Goal: Navigation & Orientation: Find specific page/section

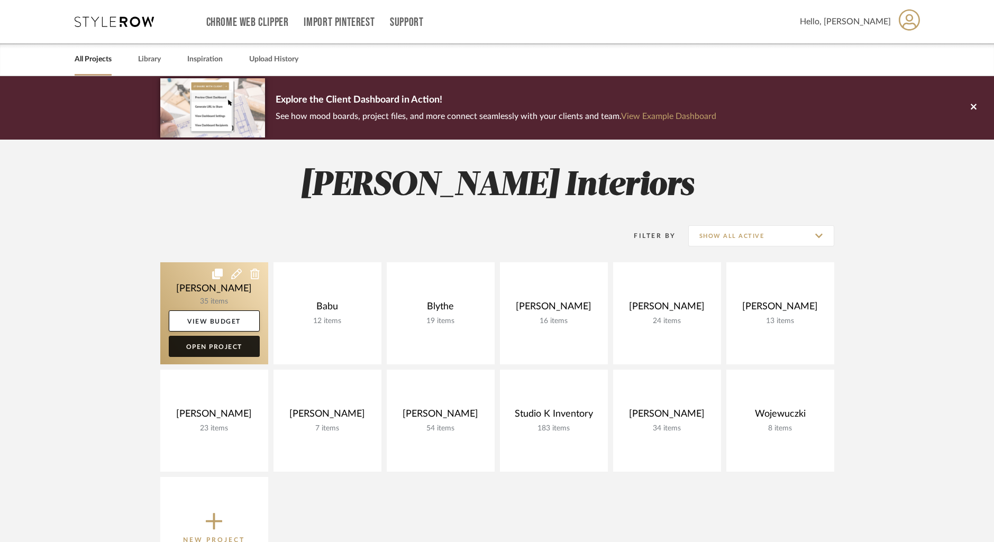
click at [222, 345] on link "Open Project" at bounding box center [214, 346] width 91 height 21
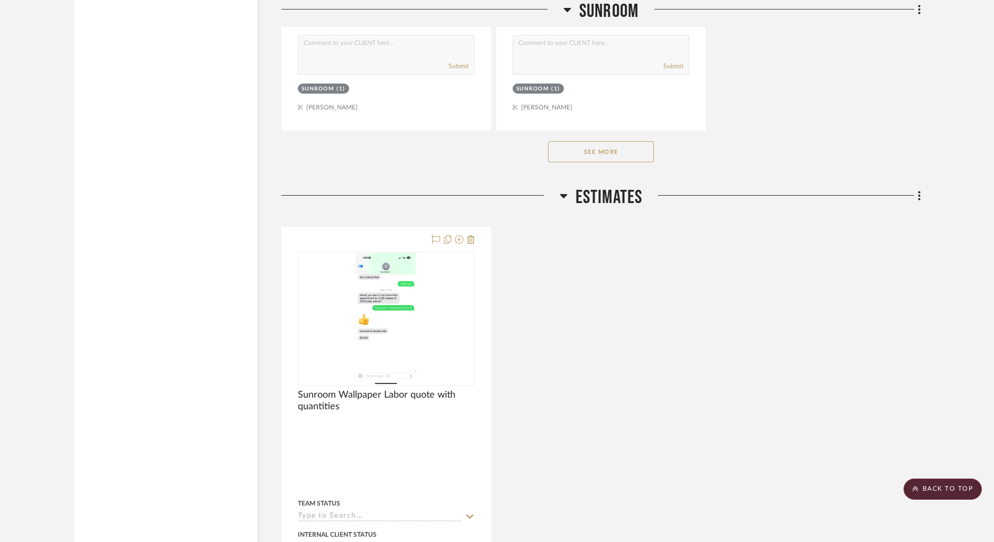
scroll to position [5117, 0]
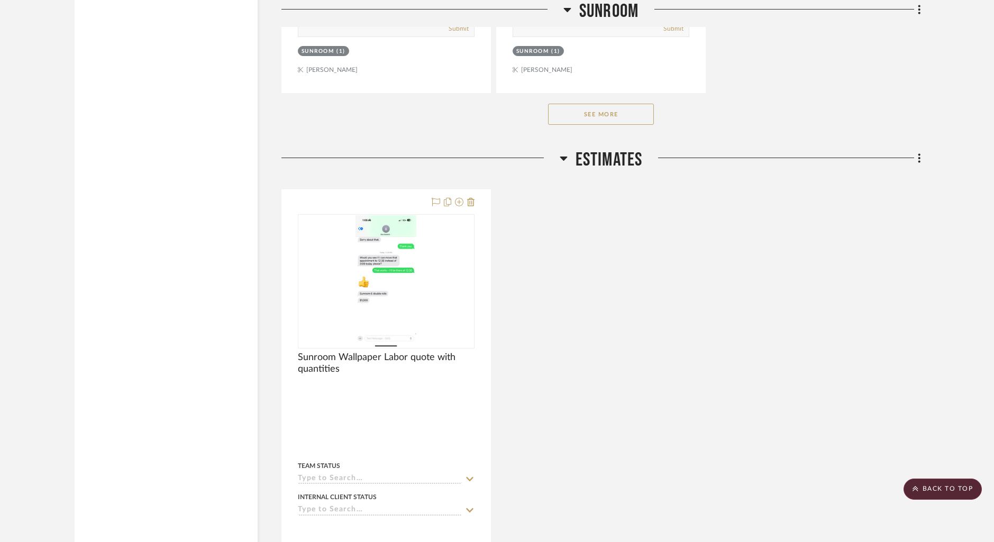
click at [609, 114] on button "See More" at bounding box center [601, 114] width 106 height 21
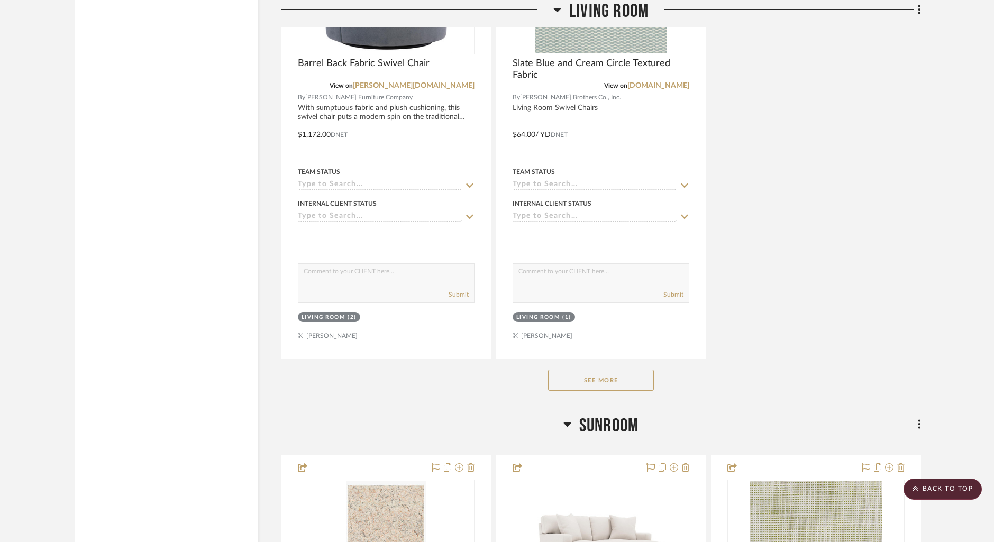
click at [628, 370] on button "See More" at bounding box center [601, 380] width 106 height 21
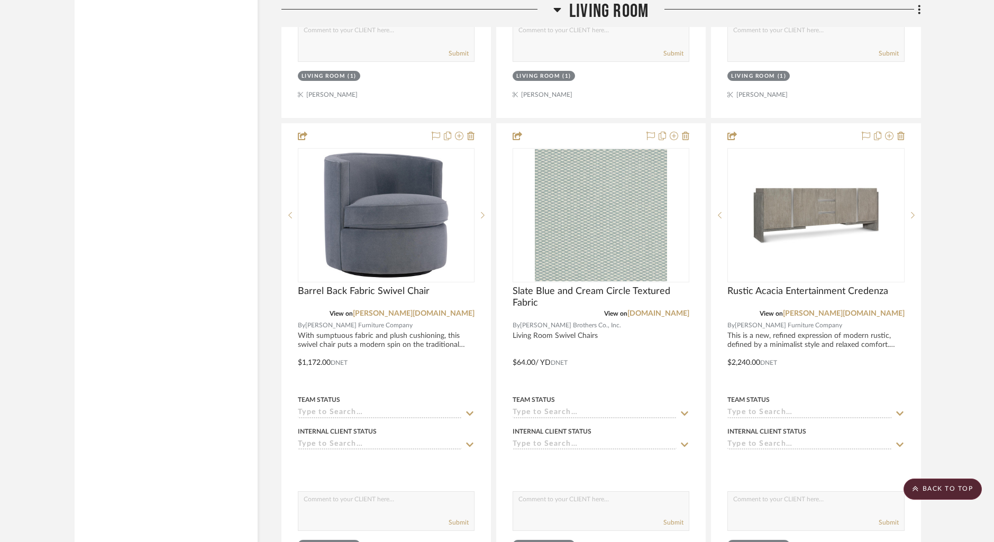
scroll to position [3098, 0]
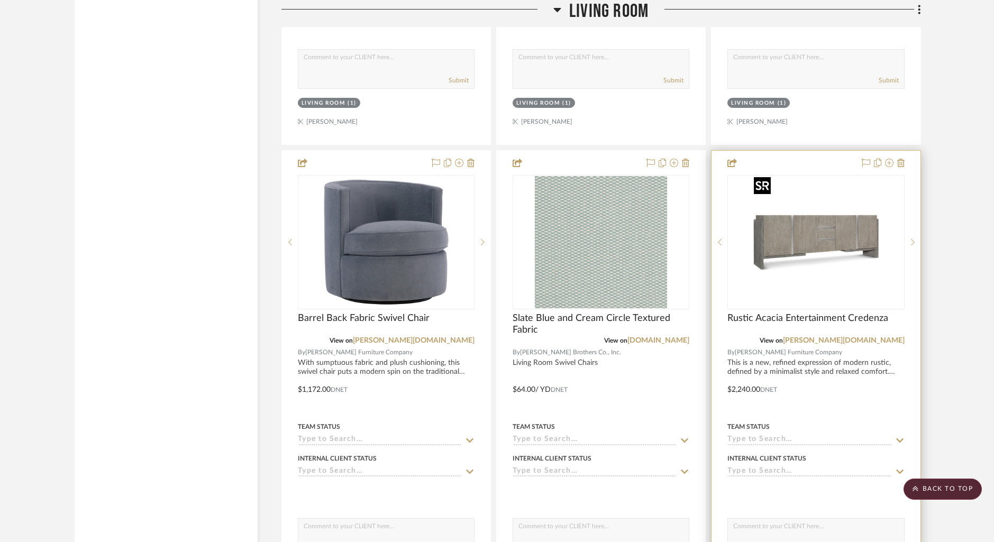
click at [783, 284] on img "0" at bounding box center [815, 242] width 132 height 132
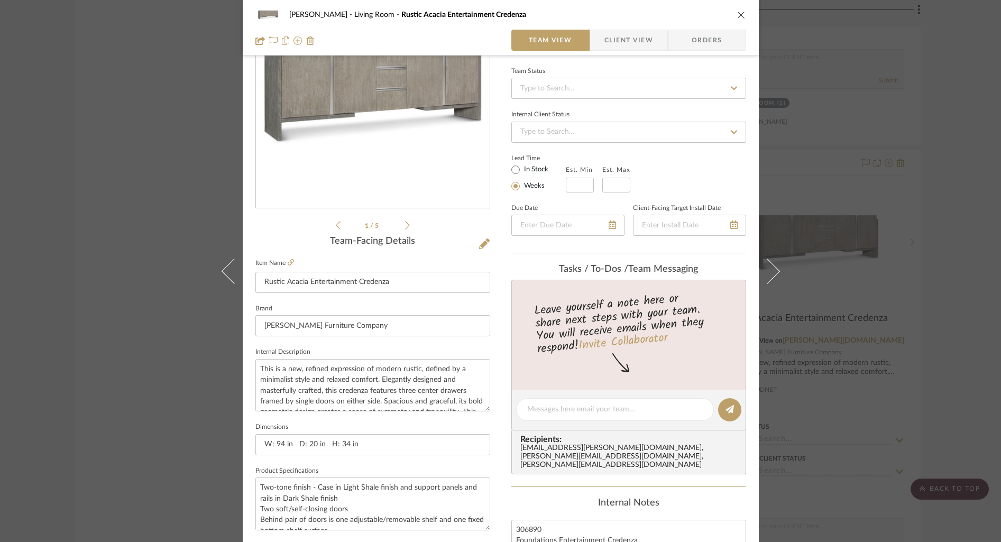
scroll to position [129, 0]
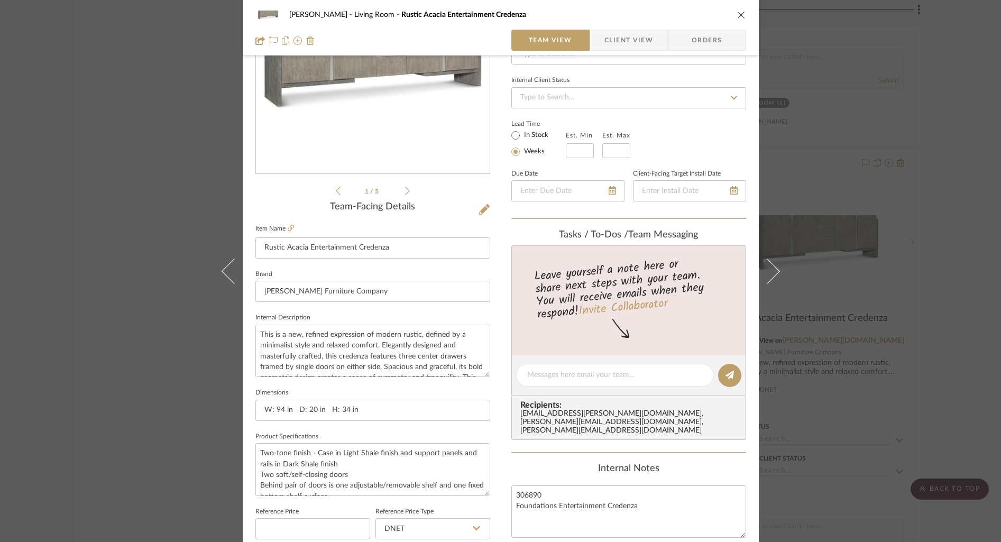
click at [737, 11] on icon "close" at bounding box center [741, 15] width 8 height 8
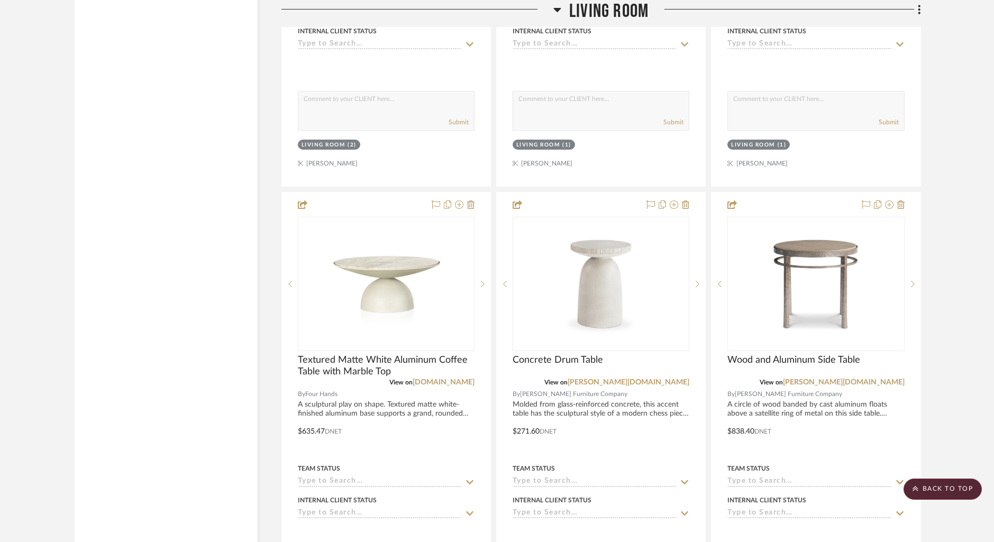
scroll to position [3575, 0]
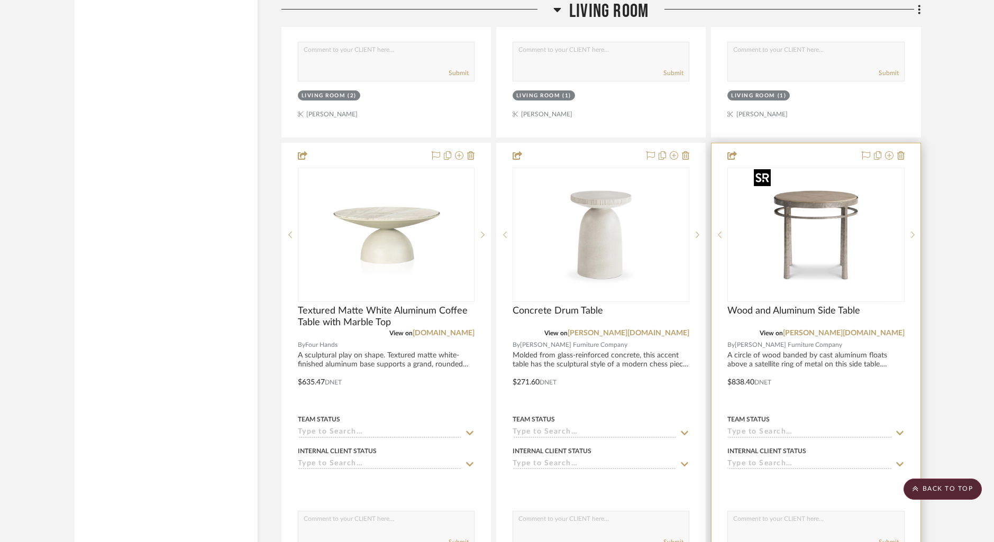
click at [0, 0] on img at bounding box center [0, 0] width 0 height 0
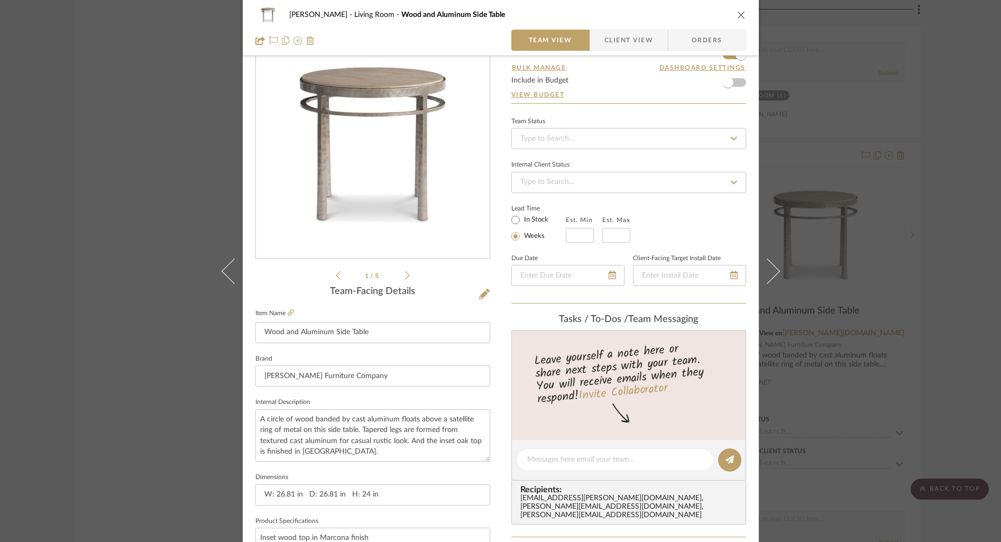
scroll to position [0, 0]
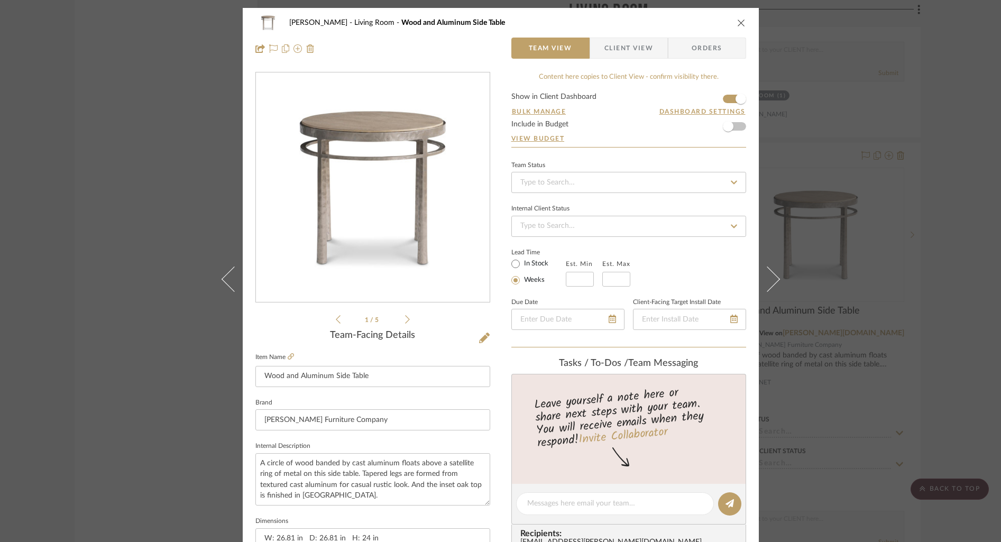
click at [737, 20] on icon "close" at bounding box center [741, 23] width 8 height 8
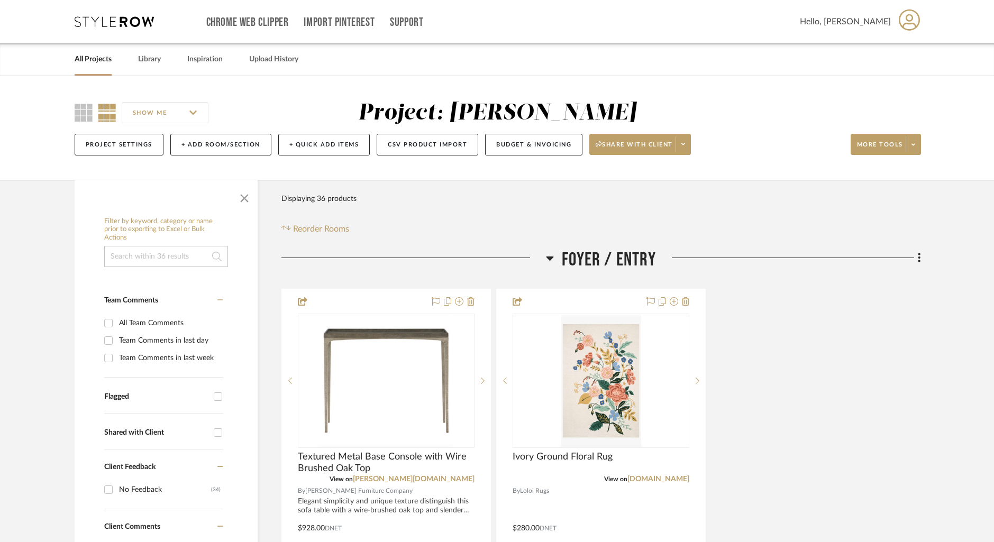
click at [89, 64] on link "All Projects" at bounding box center [93, 59] width 37 height 14
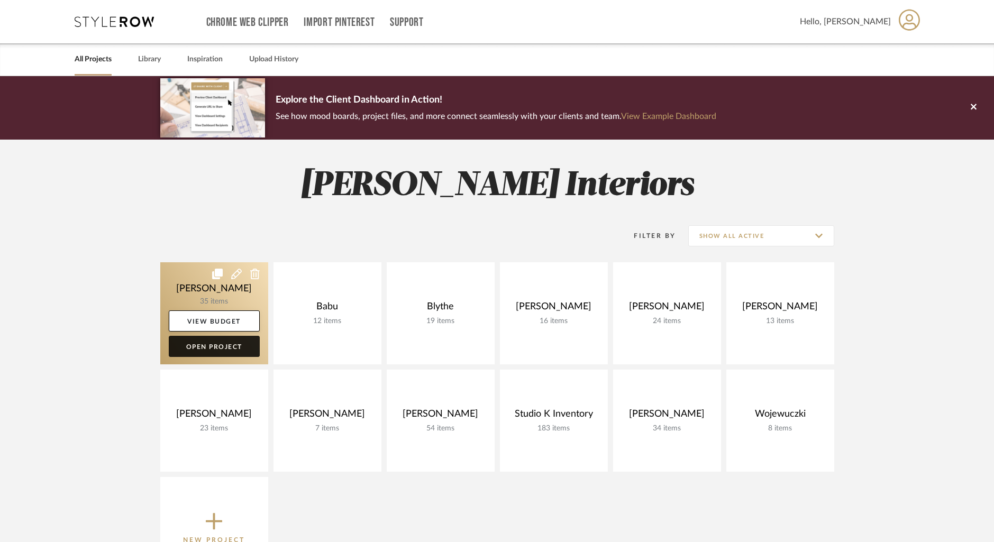
click at [221, 346] on link "Open Project" at bounding box center [214, 346] width 91 height 21
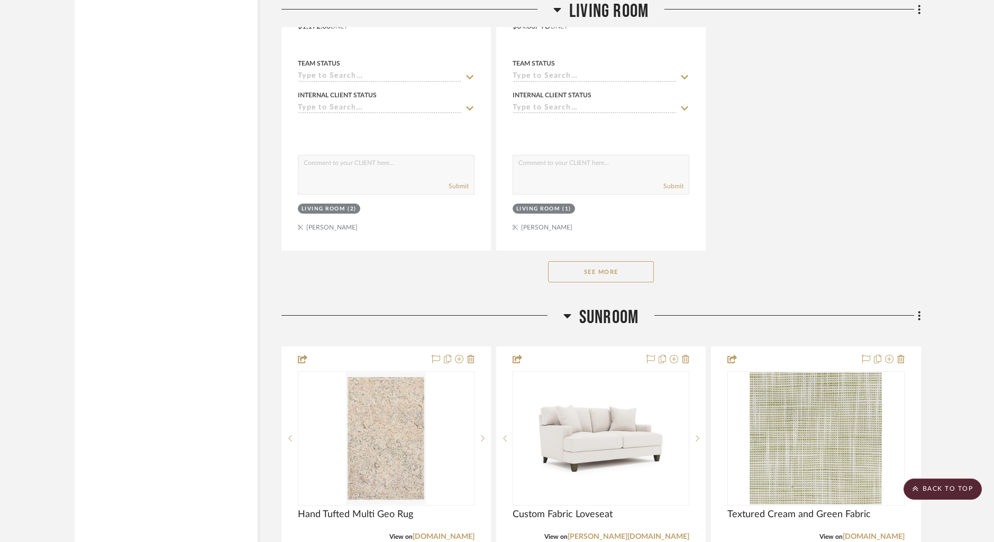
scroll to position [3570, 0]
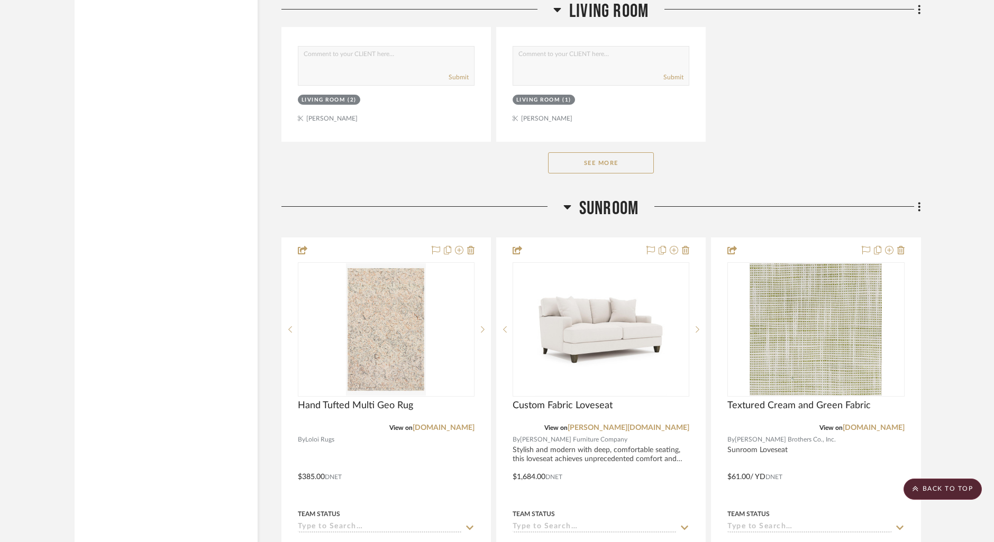
click at [606, 162] on button "See More" at bounding box center [601, 162] width 106 height 21
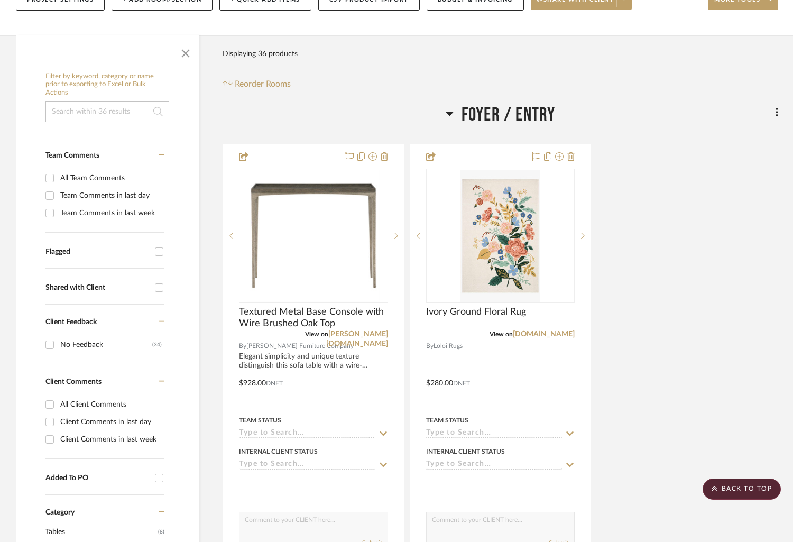
scroll to position [0, 0]
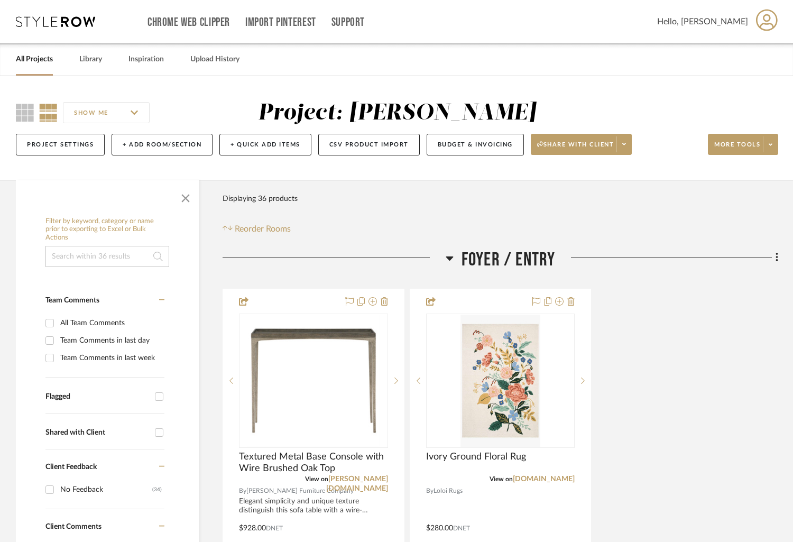
click at [47, 62] on link "All Projects" at bounding box center [34, 59] width 37 height 14
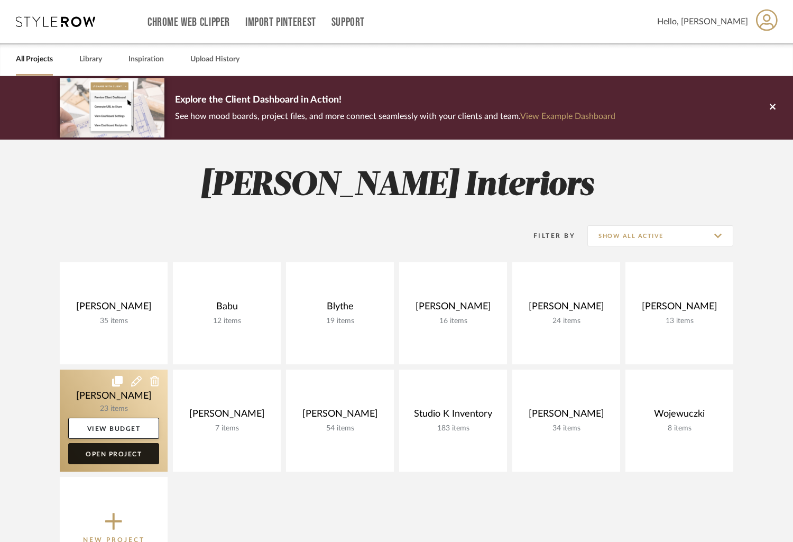
click at [113, 447] on link "Open Project" at bounding box center [113, 453] width 91 height 21
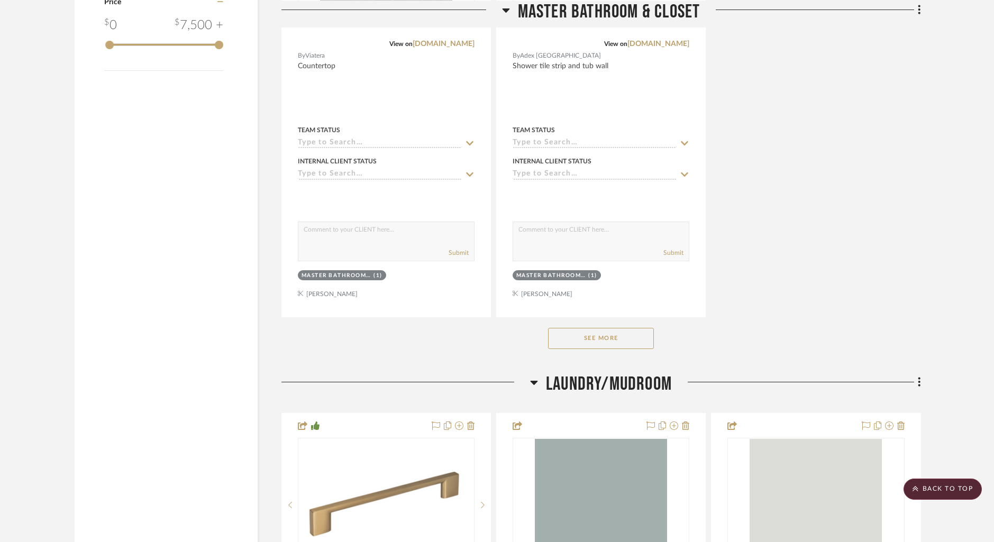
scroll to position [1473, 0]
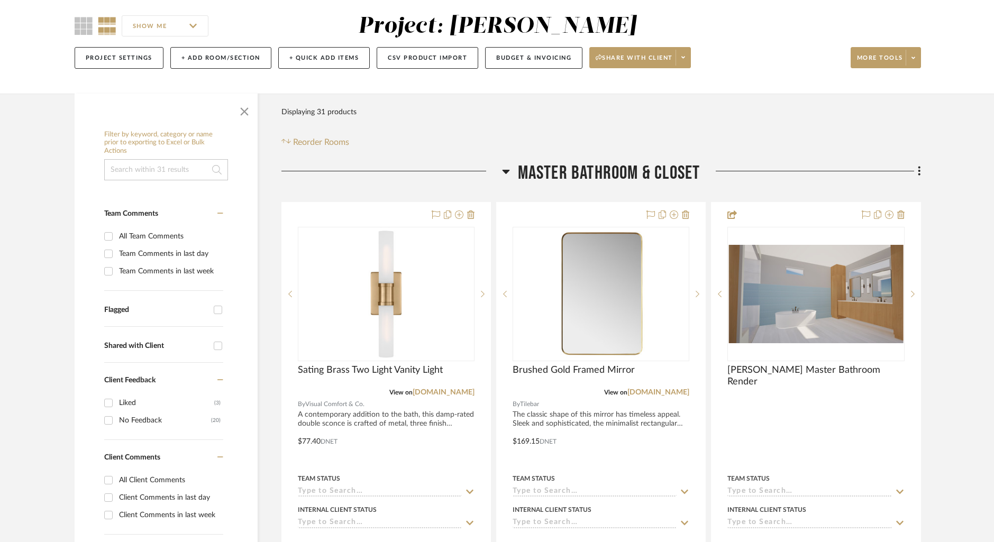
scroll to position [106, 0]
